Goal: Task Accomplishment & Management: Use online tool/utility

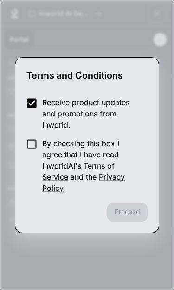
click at [36, 135] on form "Receive product updates and promotions from Inworld. By checking this box I agr…" at bounding box center [86, 145] width 121 height 97
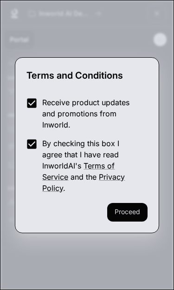
click at [130, 211] on button "Proceed" at bounding box center [127, 212] width 40 height 19
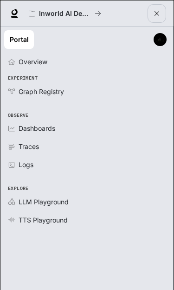
click at [50, 53] on link "Overview" at bounding box center [86, 61] width 165 height 16
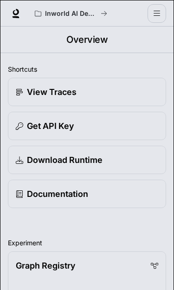
click at [158, 12] on icon "open drawer" at bounding box center [156, 13] width 7 height 7
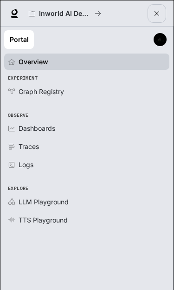
scroll to position [13, 0]
click at [106, 123] on div "Dashboards" at bounding box center [92, 128] width 147 height 10
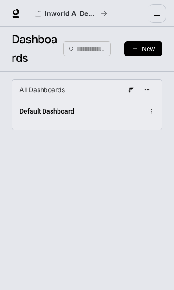
click at [149, 49] on span "New" at bounding box center [148, 49] width 13 height 10
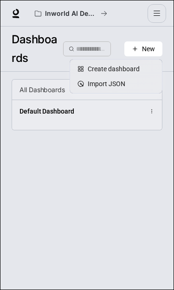
click at [135, 66] on div "Create dashboard" at bounding box center [116, 69] width 77 height 10
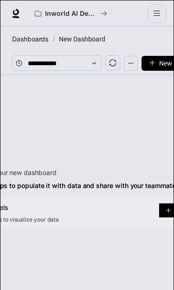
click at [158, 59] on button "New Panel" at bounding box center [170, 63] width 56 height 15
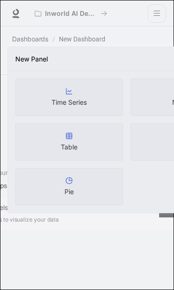
click at [152, 55] on div "New Panel" at bounding box center [127, 58] width 224 height 9
click at [160, 23] on div "New Panel Time Series Number Table Bar Pie" at bounding box center [87, 145] width 174 height 290
